Goal: Transaction & Acquisition: Obtain resource

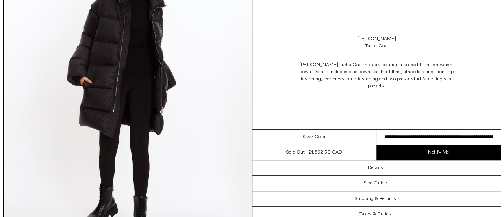
scroll to position [197, 0]
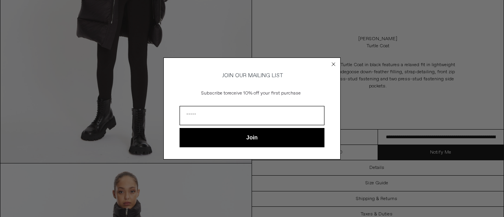
click at [334, 63] on circle "Close dialog" at bounding box center [333, 64] width 7 height 7
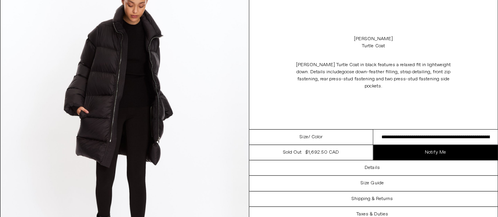
scroll to position [79, 0]
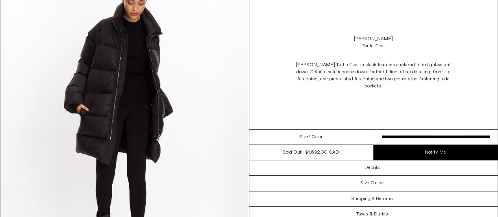
click at [436, 135] on select "**********" at bounding box center [436, 137] width 125 height 15
click at [417, 99] on div "Rick Owens Turtle Coat Rick Owens Turtle Coat in black features a relaxed fit i…" at bounding box center [373, 64] width 249 height 129
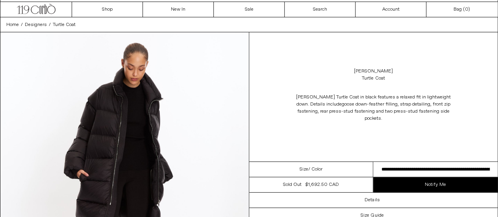
scroll to position [0, 0]
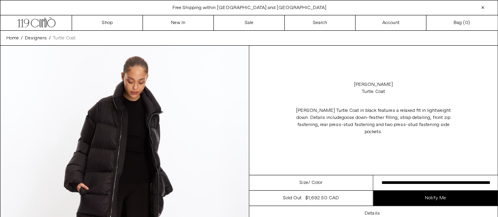
click at [55, 38] on span "Turtle Coat" at bounding box center [64, 38] width 23 height 6
click at [32, 39] on span "Designers" at bounding box center [36, 38] width 22 height 6
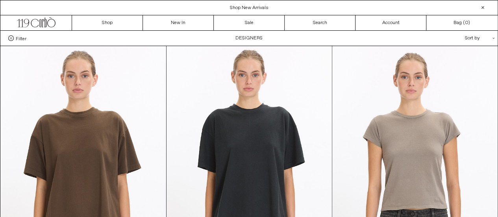
click at [22, 37] on span "Filter" at bounding box center [21, 38] width 11 height 6
click at [0, 0] on select "**********" at bounding box center [0, 0] width 0 height 0
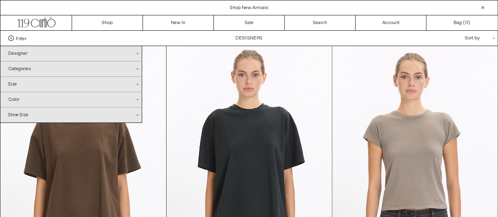
click at [29, 52] on div "Designer .cls-1{fill:#231f20}" at bounding box center [70, 53] width 141 height 15
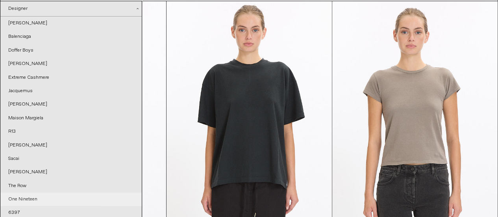
scroll to position [39, 0]
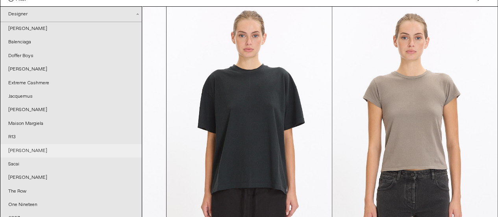
click at [32, 150] on link "[PERSON_NAME]" at bounding box center [70, 150] width 141 height 13
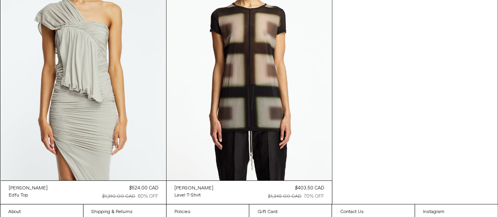
scroll to position [1499, 0]
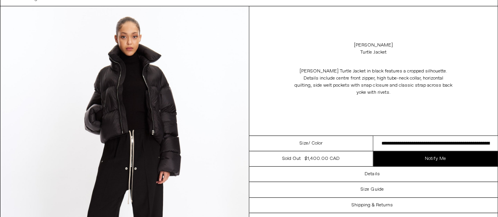
click at [408, 140] on select "**********" at bounding box center [436, 143] width 125 height 15
click at [374, 136] on select "**********" at bounding box center [436, 143] width 125 height 15
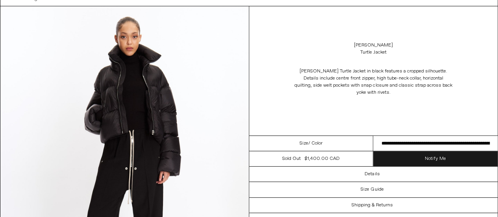
click at [451, 160] on link "Notify Me" at bounding box center [436, 158] width 125 height 15
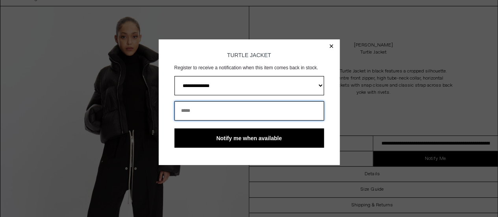
click at [221, 114] on input "email" at bounding box center [250, 110] width 150 height 19
type input "**********"
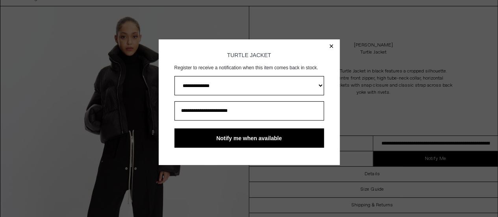
click at [249, 144] on button "Notify me when available" at bounding box center [250, 137] width 150 height 19
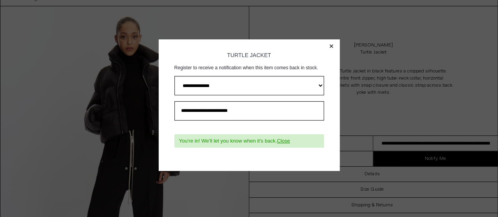
click at [332, 45] on button "×" at bounding box center [331, 46] width 5 height 8
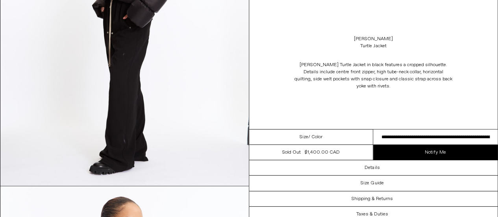
scroll to position [1300, 0]
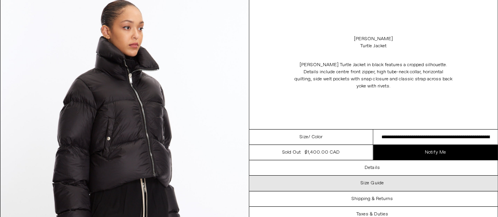
click at [401, 184] on div "Size Guide" at bounding box center [373, 183] width 249 height 15
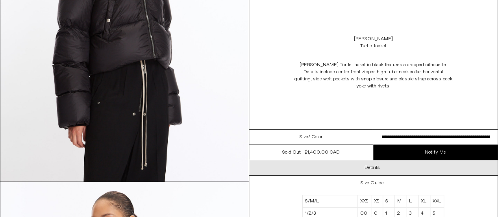
click at [390, 171] on div "Details" at bounding box center [373, 167] width 249 height 15
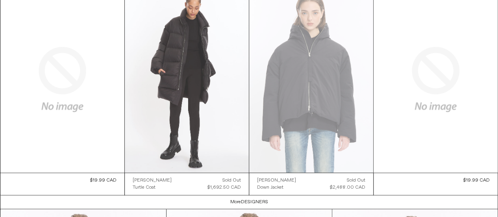
scroll to position [1931, 0]
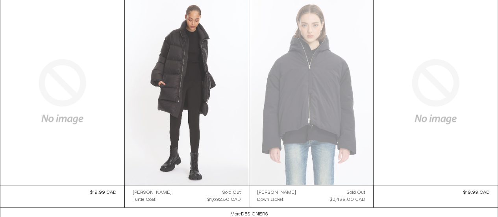
click at [180, 93] on at bounding box center [187, 91] width 124 height 186
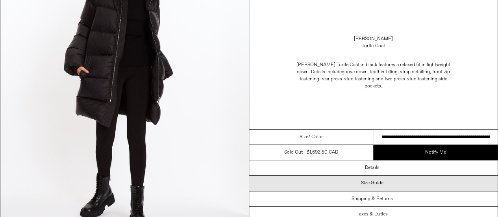
scroll to position [118, 0]
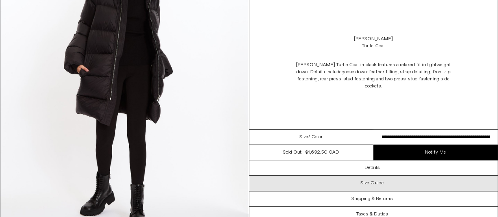
click at [349, 180] on div "Size Guide" at bounding box center [373, 183] width 249 height 15
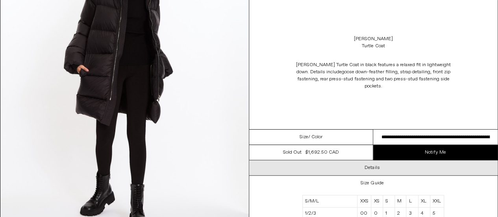
scroll to position [0, 0]
click at [351, 170] on div "Details" at bounding box center [373, 167] width 249 height 15
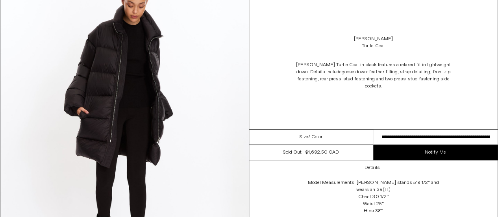
scroll to position [79, 0]
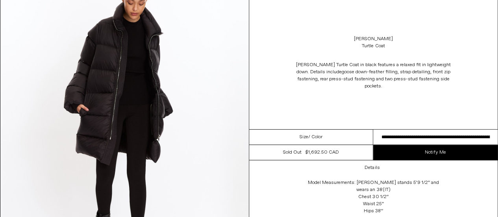
click at [405, 136] on select "**********" at bounding box center [436, 137] width 125 height 15
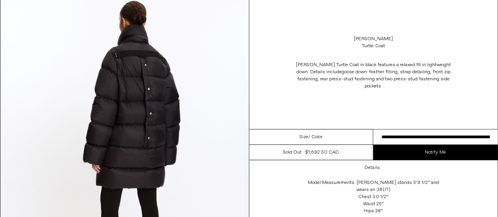
scroll to position [998, 0]
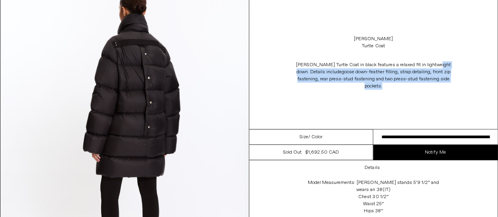
drag, startPoint x: 437, startPoint y: 106, endPoint x: 437, endPoint y: 58, distance: 48.1
click at [436, 59] on div "Rick Owens Turtle Coat Rick Owens Turtle Coat in black features a relaxed fit i…" at bounding box center [373, 64] width 249 height 129
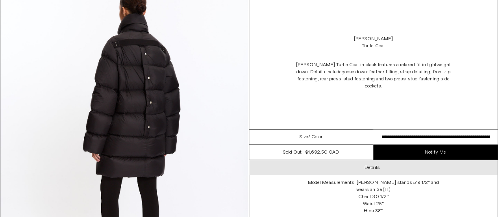
click at [485, 167] on div "Details" at bounding box center [373, 167] width 249 height 15
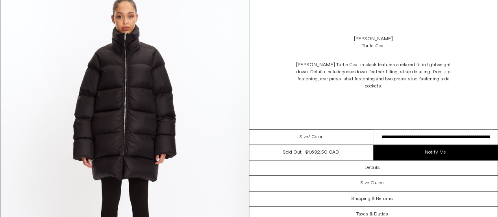
scroll to position [394, 0]
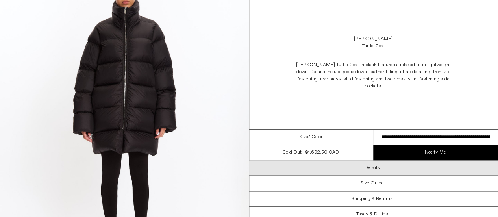
click at [390, 171] on div "Details" at bounding box center [373, 167] width 249 height 15
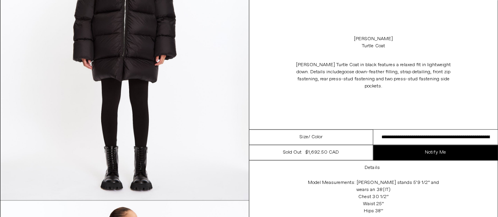
scroll to position [591, 0]
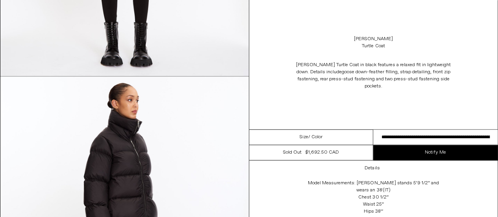
drag, startPoint x: 383, startPoint y: 205, endPoint x: 392, endPoint y: 186, distance: 21.1
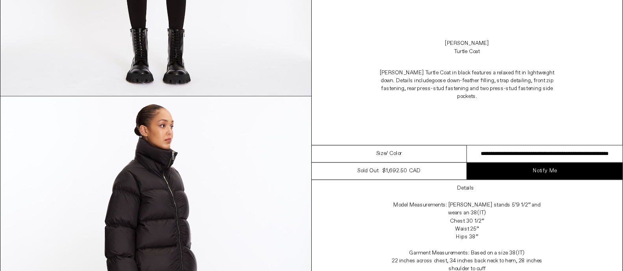
scroll to position [647, 0]
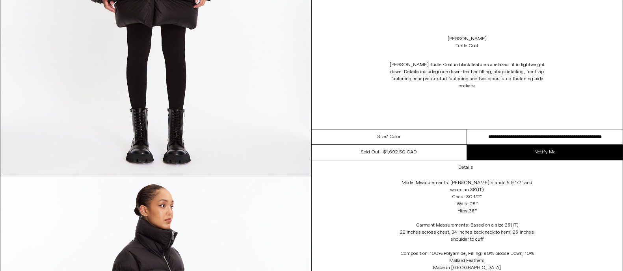
drag, startPoint x: 462, startPoint y: 2, endPoint x: 370, endPoint y: 232, distance: 247.6
click at [370, 217] on div "Details Model Measurements: Aysia stands 5’9 1/2” and wears an 38(IT) Chest 30 …" at bounding box center [467, 219] width 311 height 119
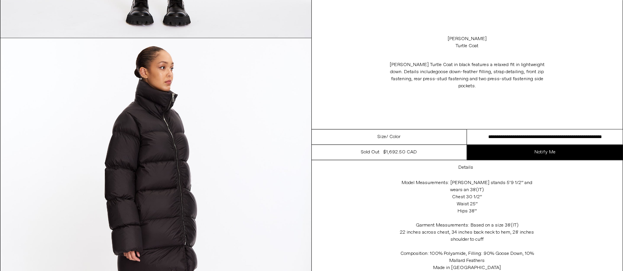
scroll to position [794, 0]
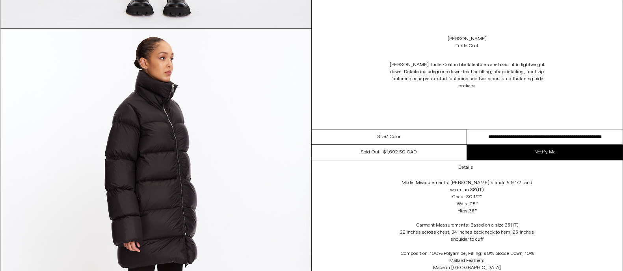
click at [498, 142] on select "**********" at bounding box center [545, 137] width 156 height 15
select select "**********"
click at [467, 130] on select "**********" at bounding box center [545, 137] width 156 height 15
click at [498, 217] on div "Details Model Measurements: Aysia stands 5’9 1/2” and wears an 38(IT) Chest 30 …" at bounding box center [467, 219] width 311 height 119
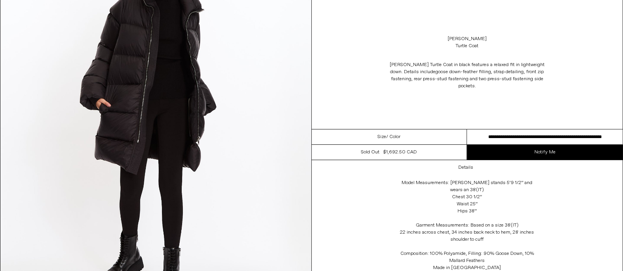
scroll to position [49, 0]
